Goal: Information Seeking & Learning: Learn about a topic

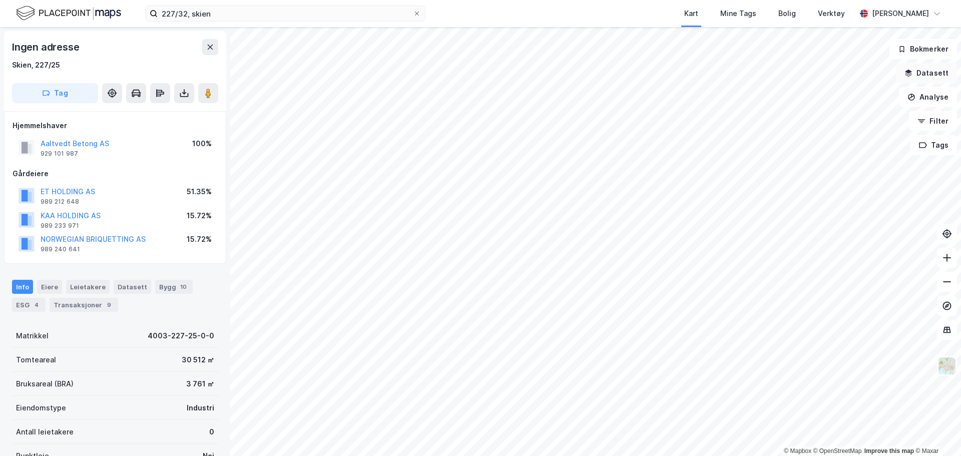
click at [926, 70] on button "Datasett" at bounding box center [926, 73] width 61 height 20
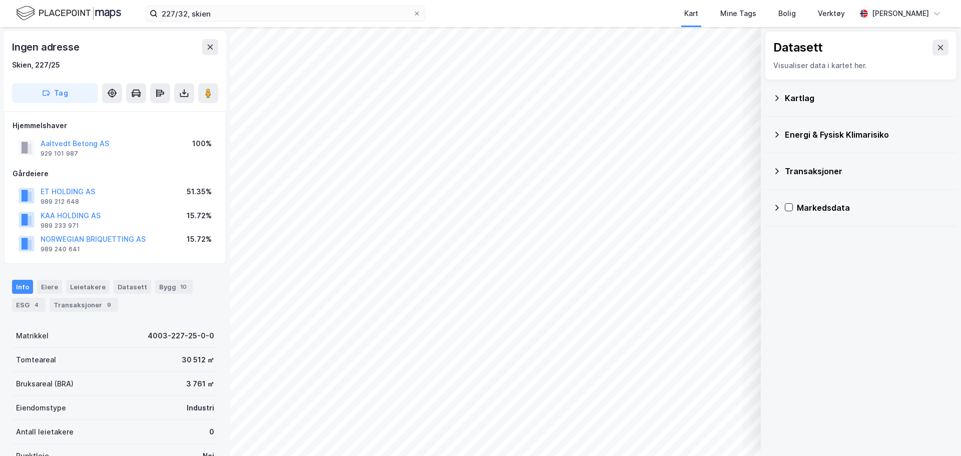
click at [922, 51] on div "Datasett" at bounding box center [860, 48] width 175 height 16
click at [938, 49] on icon at bounding box center [941, 47] width 6 height 5
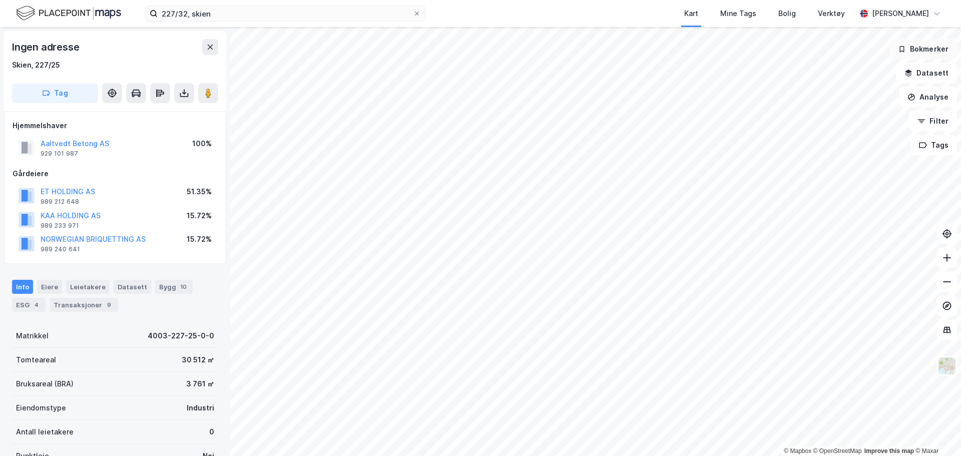
click at [925, 55] on button "Bokmerker" at bounding box center [923, 49] width 68 height 20
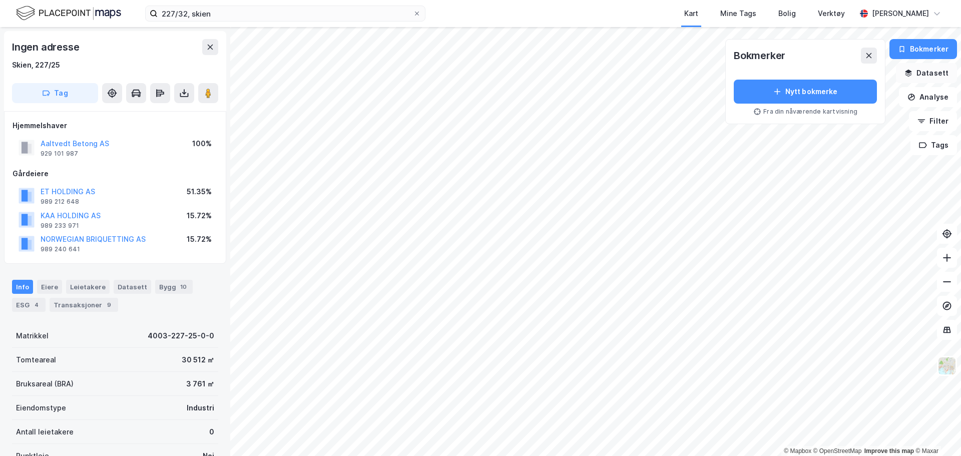
click at [926, 69] on button "Datasett" at bounding box center [926, 73] width 61 height 20
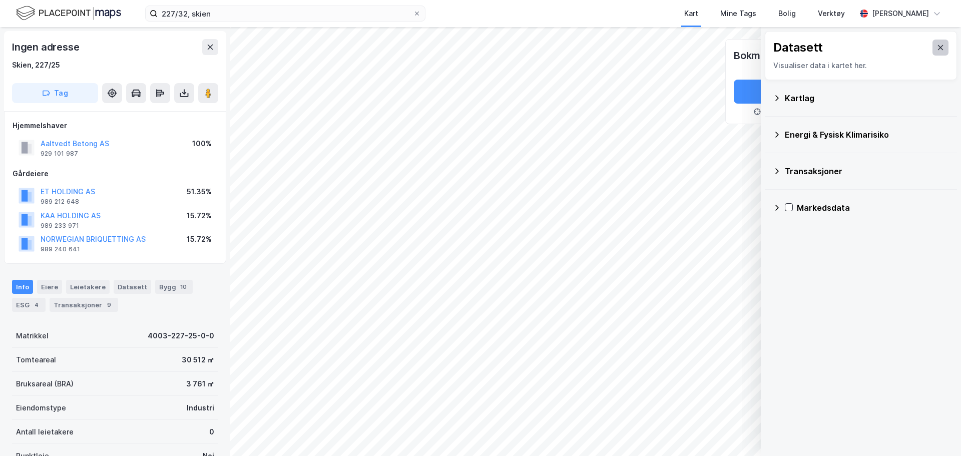
click at [933, 52] on button at bounding box center [940, 48] width 16 height 16
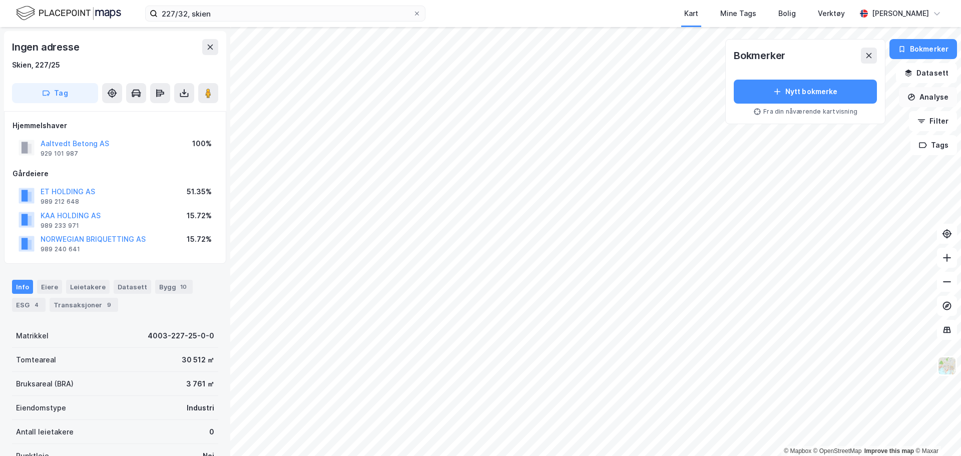
click at [930, 91] on button "Analyse" at bounding box center [928, 97] width 58 height 20
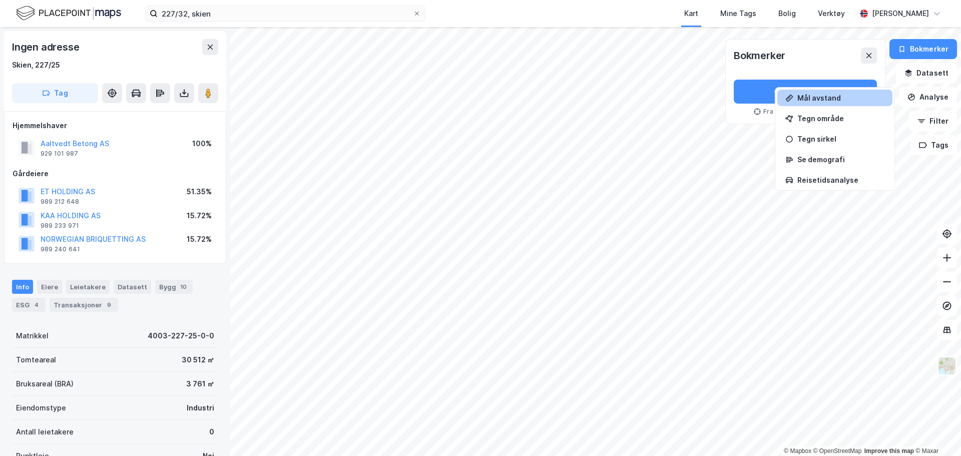
click at [828, 101] on div "Mål avstand" at bounding box center [840, 98] width 87 height 9
